Goal: Transaction & Acquisition: Download file/media

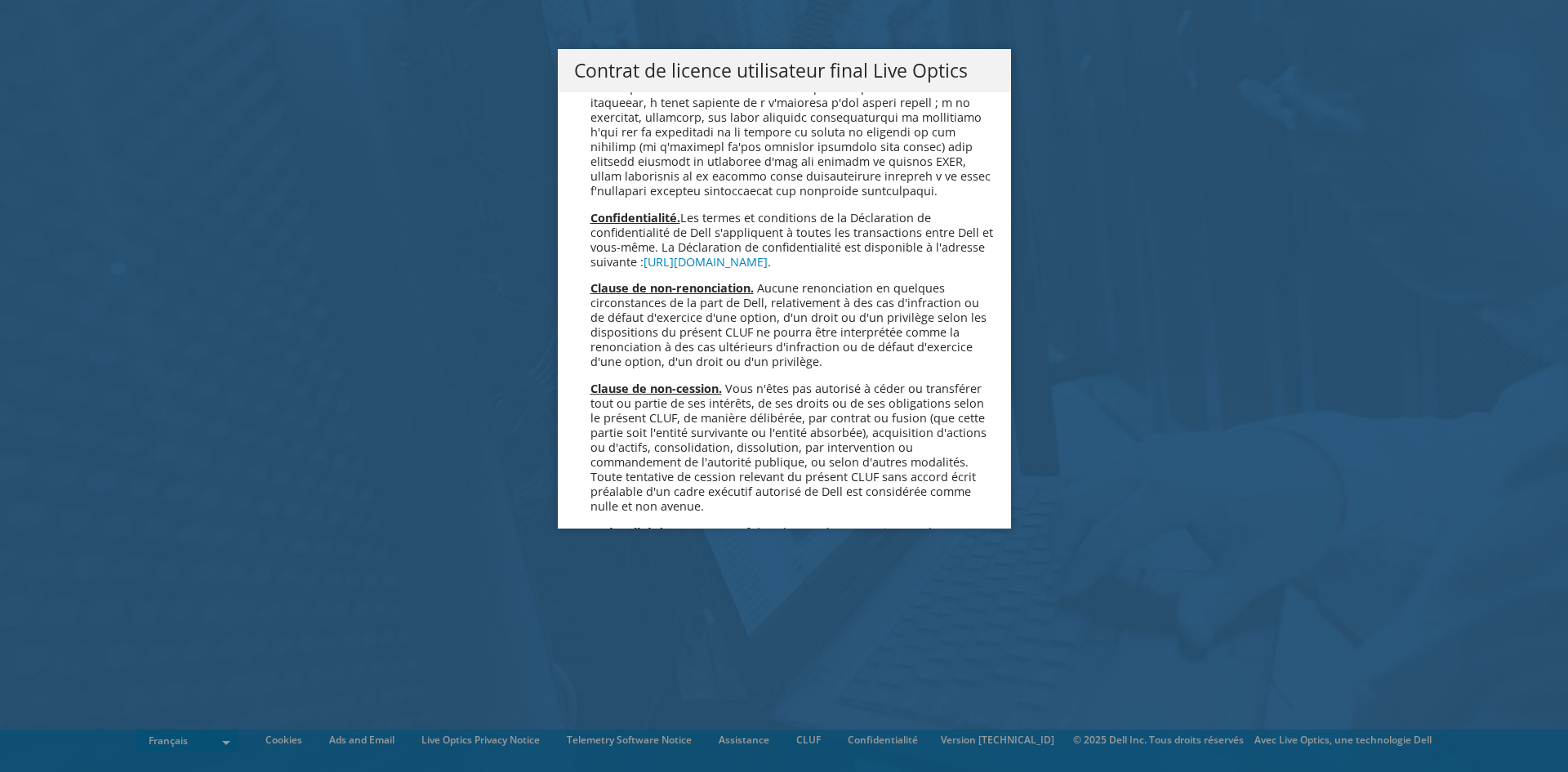
scroll to position [7219, 0]
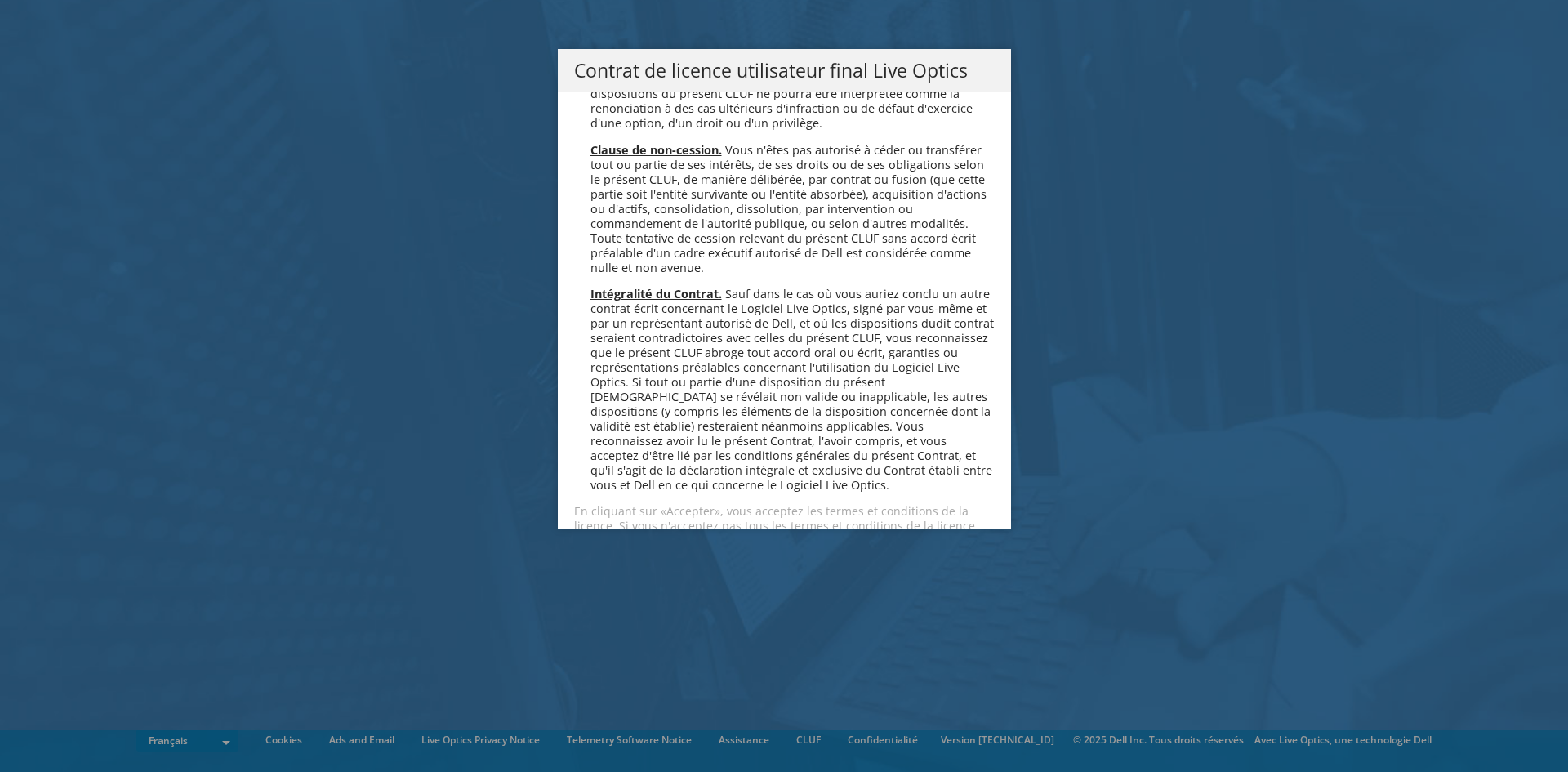
click at [656, 564] on link "Accepter" at bounding box center [623, 584] width 97 height 40
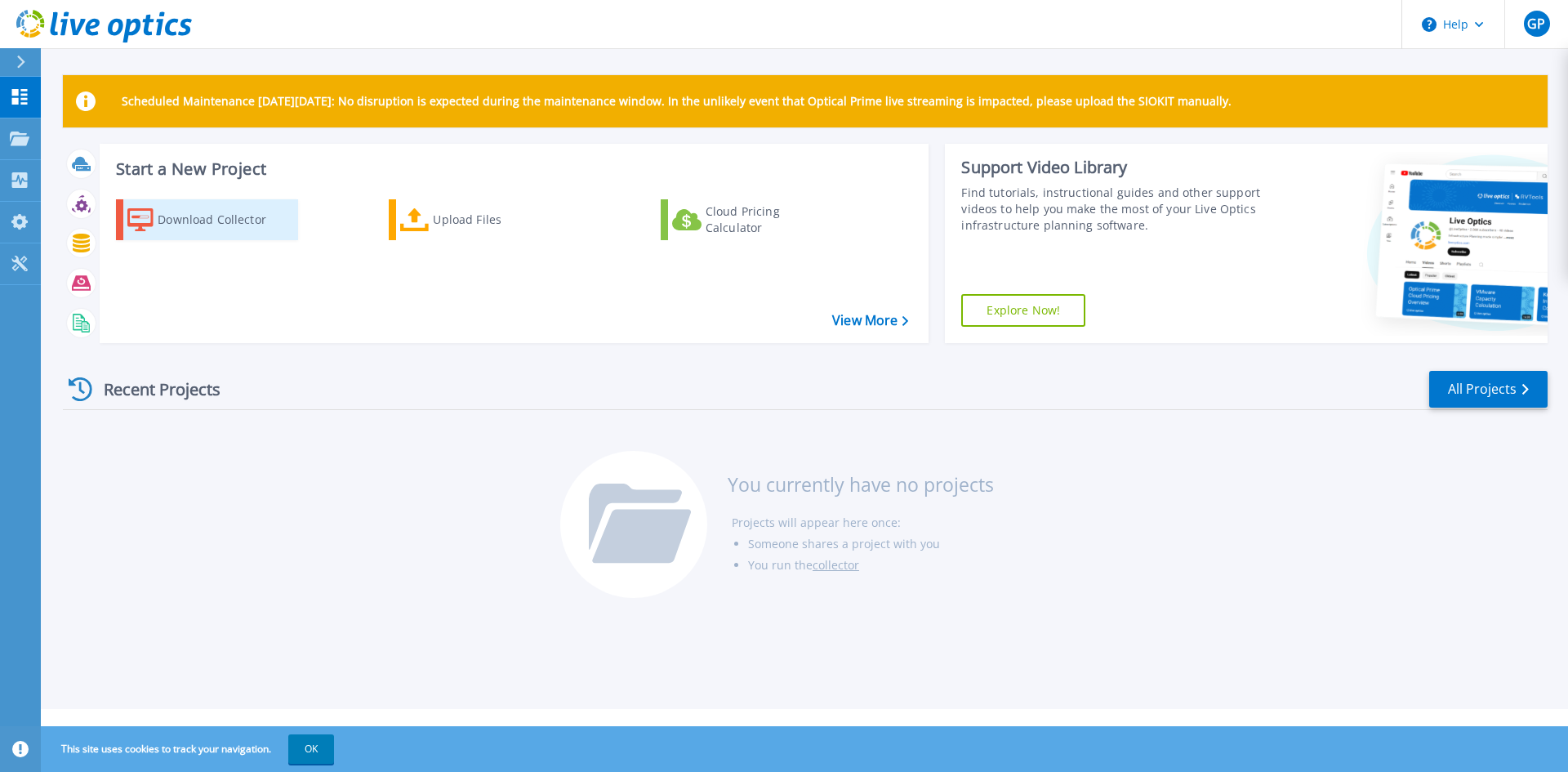
click at [229, 214] on div "Download Collector" at bounding box center [222, 220] width 131 height 33
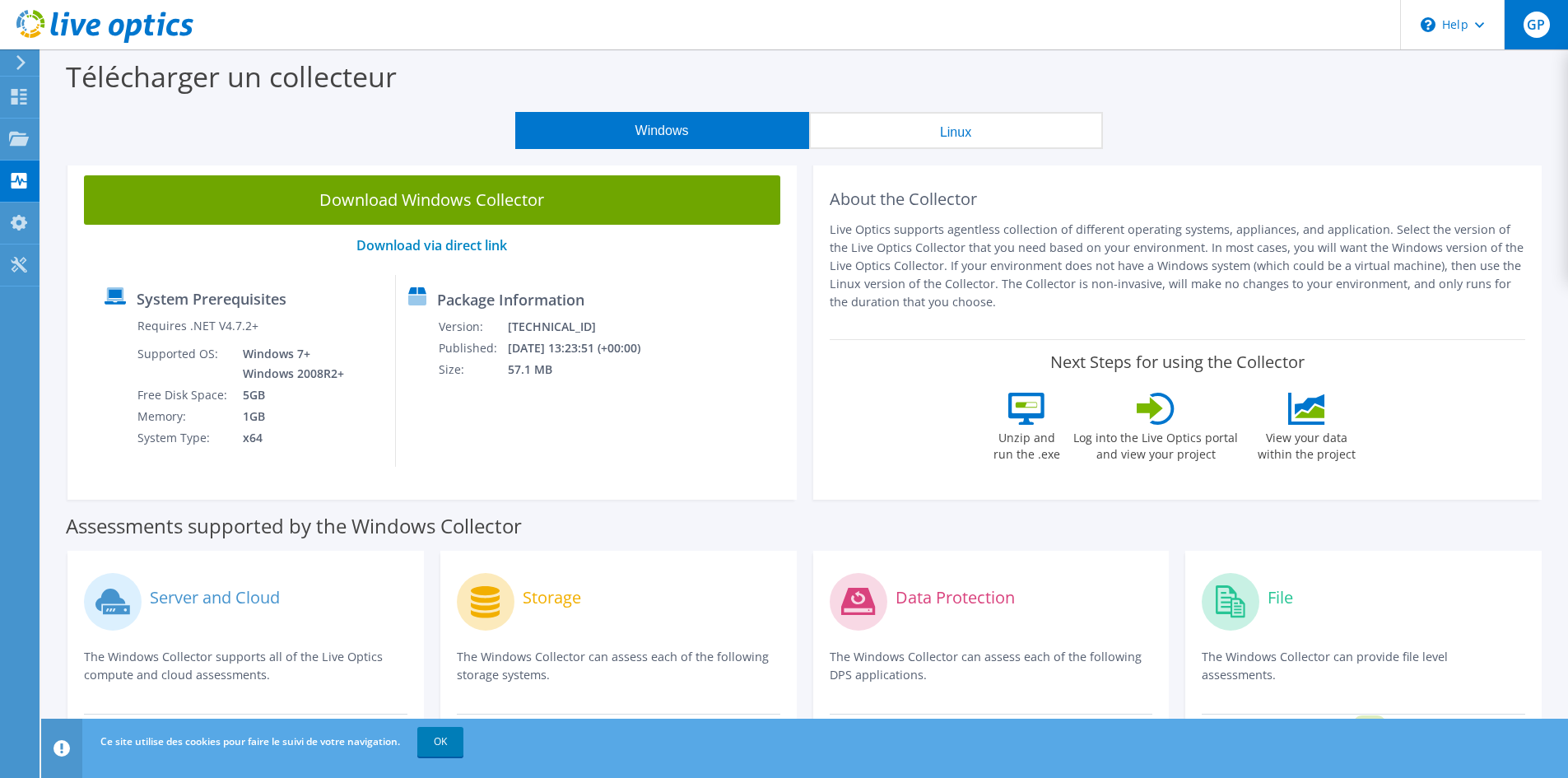
click at [1521, 26] on div "GP" at bounding box center [1536, 24] width 64 height 49
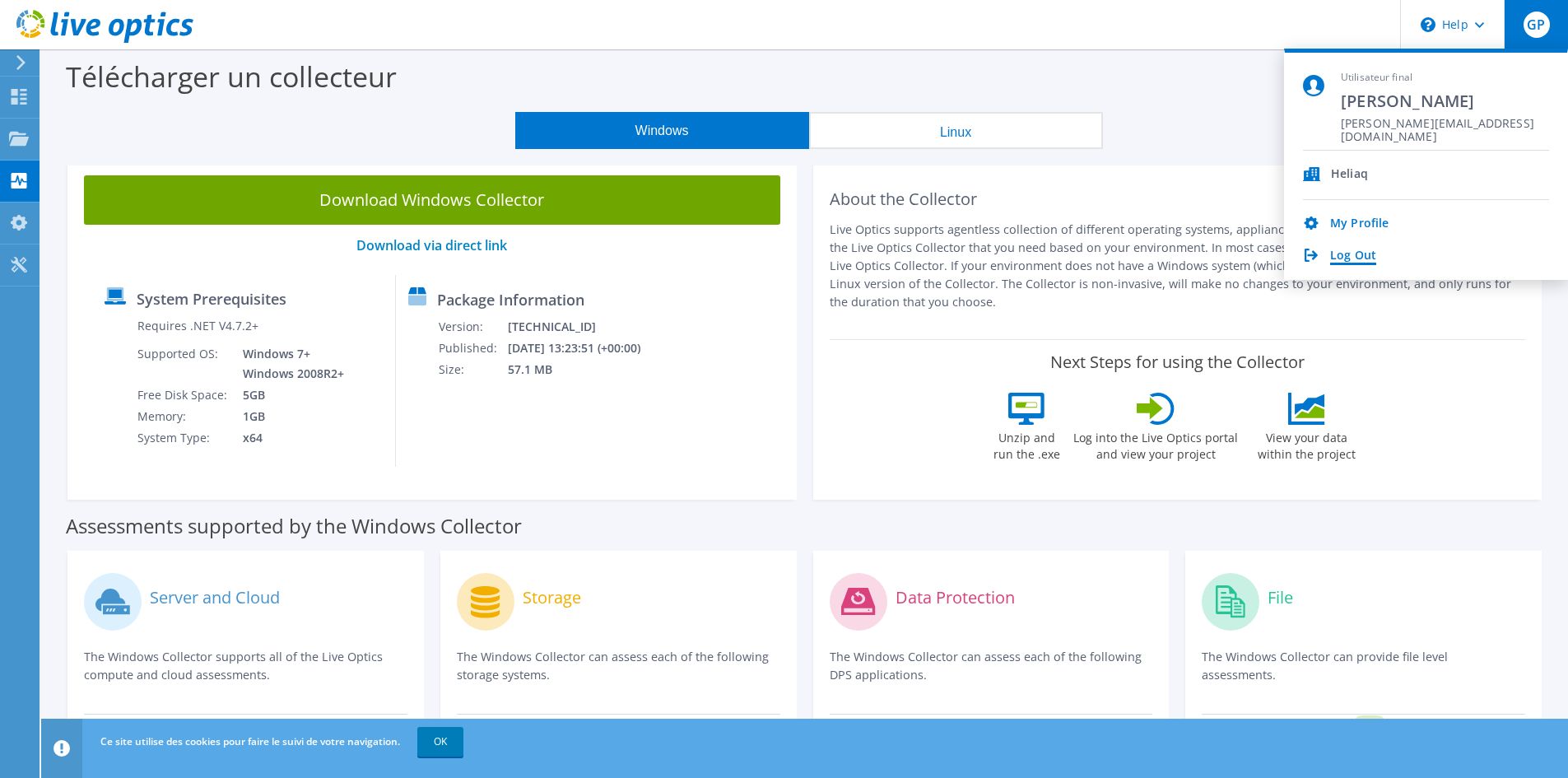
click at [1350, 256] on link "Log Out" at bounding box center [1354, 256] width 47 height 16
